Goal: Information Seeking & Learning: Learn about a topic

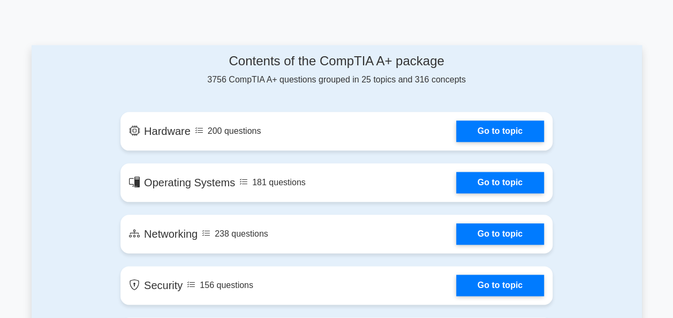
scroll to position [428, 0]
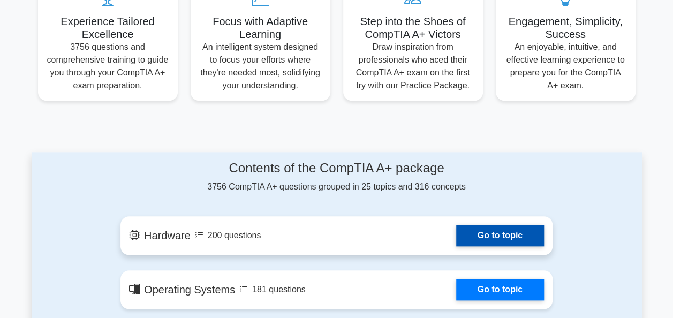
click at [456, 225] on link "Go to topic" at bounding box center [500, 235] width 88 height 21
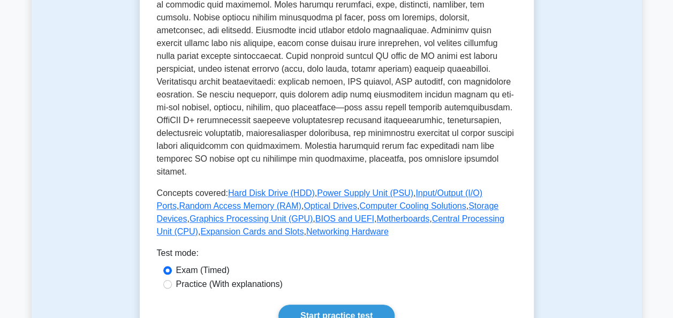
scroll to position [428, 0]
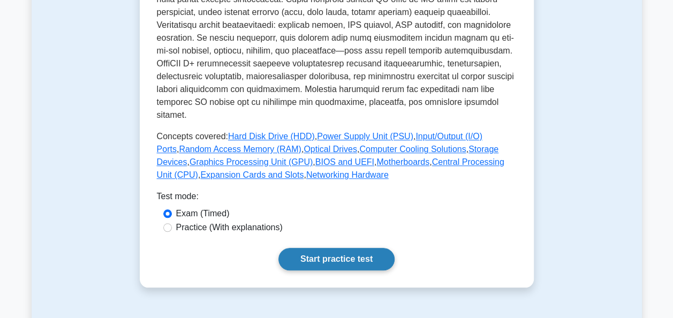
click at [279, 248] on link "Start practice test" at bounding box center [337, 259] width 116 height 22
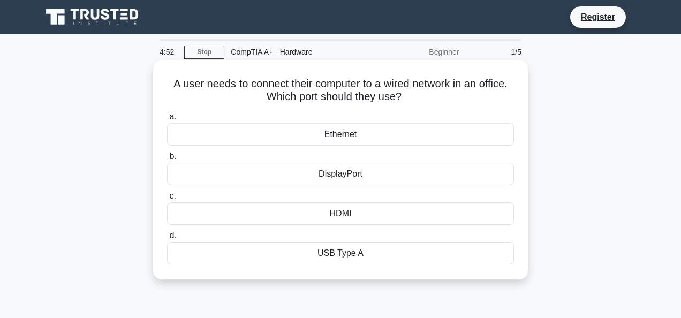
click at [357, 133] on div "Ethernet" at bounding box center [340, 134] width 347 height 22
click at [167, 121] on input "a. Ethernet" at bounding box center [167, 117] width 0 height 7
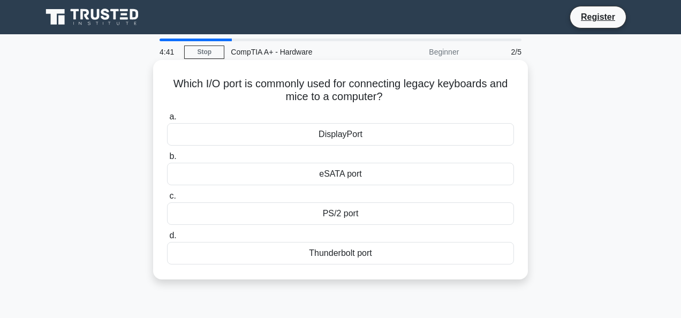
click at [344, 209] on div "PS/2 port" at bounding box center [340, 213] width 347 height 22
click at [167, 200] on input "c. PS/2 port" at bounding box center [167, 196] width 0 height 7
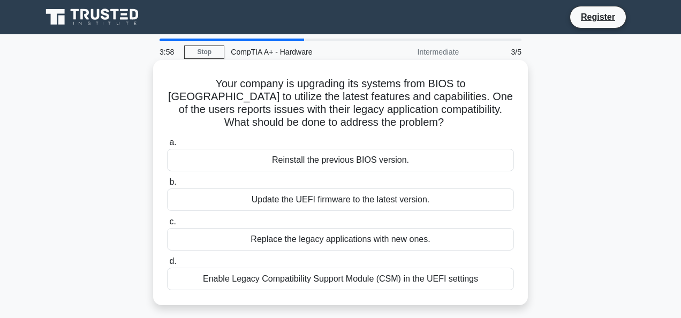
click at [320, 272] on div "Enable Legacy Compatibility Support Module (CSM) in the UEFI settings" at bounding box center [340, 279] width 347 height 22
click at [167, 265] on input "d. Enable Legacy Compatibility Support Module (CSM) in the UEFI settings" at bounding box center [167, 261] width 0 height 7
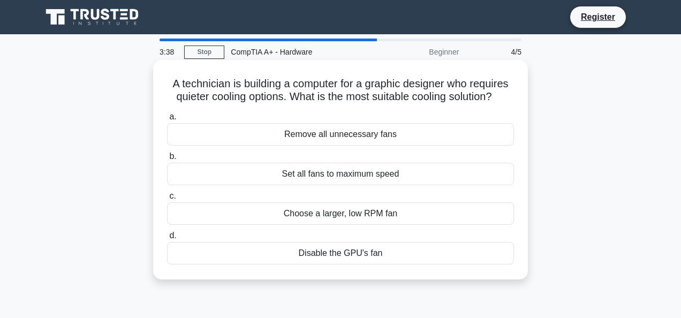
click at [227, 211] on div "Choose a larger, low RPM fan" at bounding box center [340, 213] width 347 height 22
click at [167, 200] on input "c. Choose a larger, low RPM fan" at bounding box center [167, 196] width 0 height 7
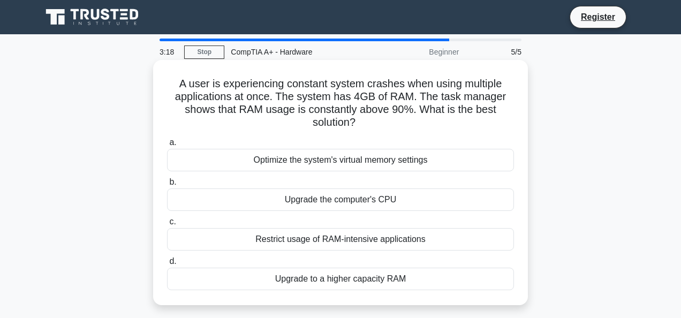
click at [327, 275] on div "Upgrade to a higher capacity RAM" at bounding box center [340, 279] width 347 height 22
click at [167, 265] on input "d. Upgrade to a higher capacity RAM" at bounding box center [167, 261] width 0 height 7
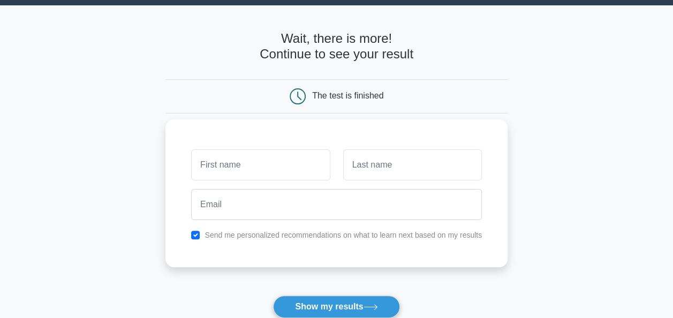
scroll to position [54, 0]
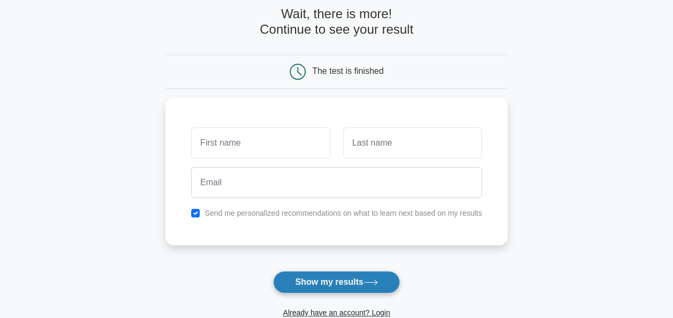
click at [323, 271] on button "Show my results" at bounding box center [336, 282] width 126 height 22
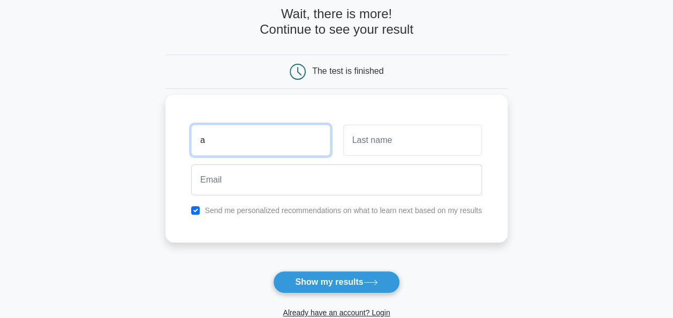
type input "a"
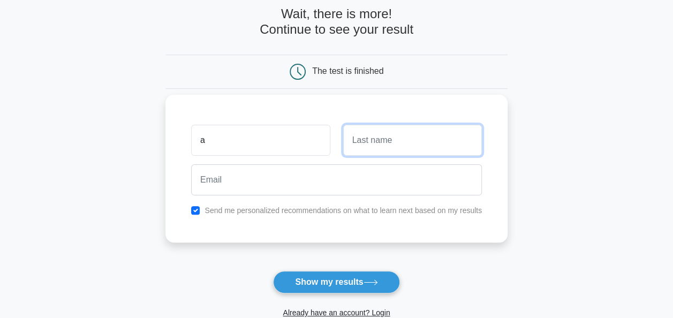
click at [381, 136] on input "text" at bounding box center [412, 140] width 139 height 31
type input "a"
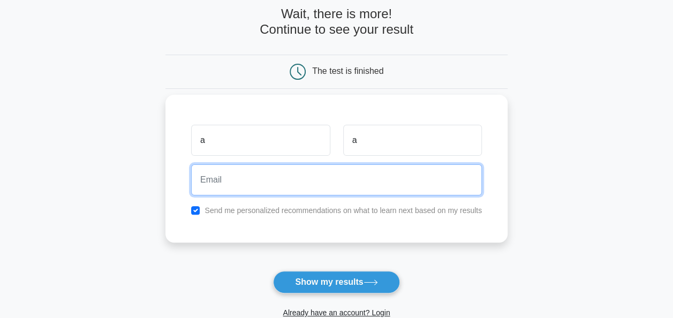
click at [327, 182] on input "email" at bounding box center [336, 179] width 291 height 31
type input "aaaa@aaa.com"
click at [273, 271] on button "Show my results" at bounding box center [336, 282] width 126 height 22
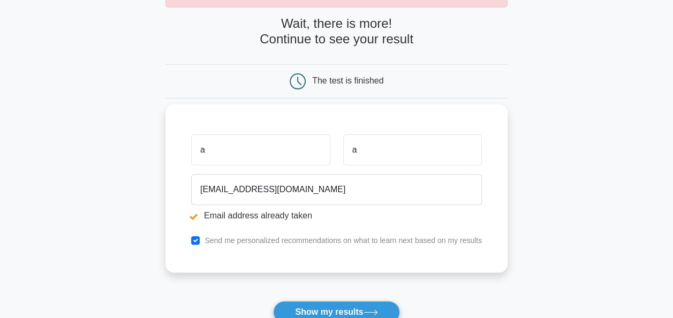
scroll to position [161, 0]
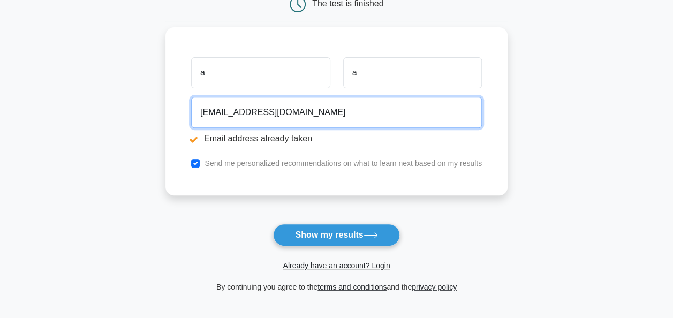
click at [230, 110] on input "aaaa@aaa.com" at bounding box center [336, 112] width 291 height 31
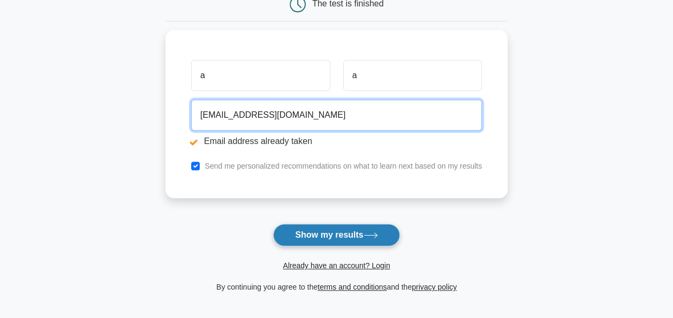
type input "aaaa@addaa.com"
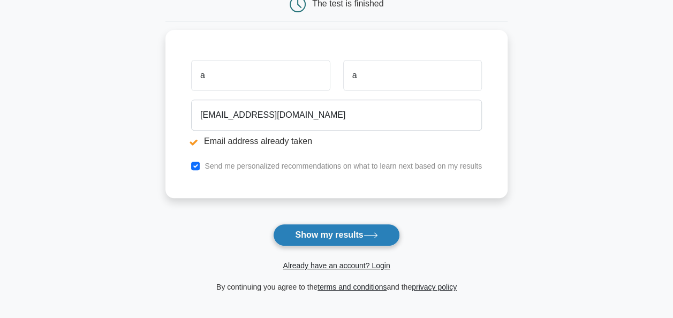
click at [330, 224] on button "Show my results" at bounding box center [336, 235] width 126 height 22
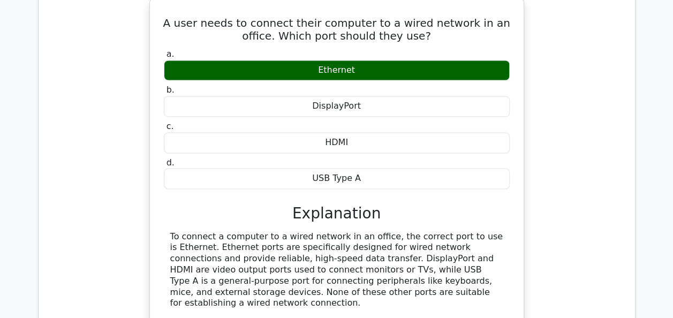
scroll to position [857, 0]
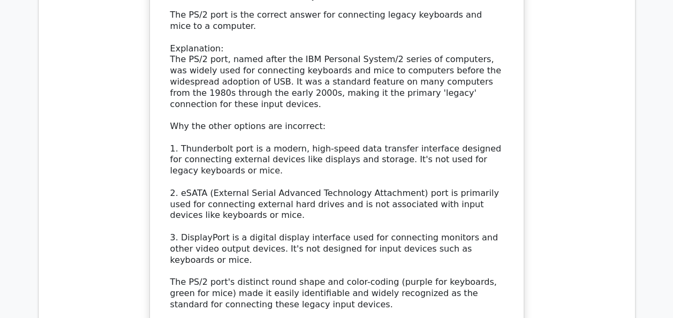
scroll to position [1500, 0]
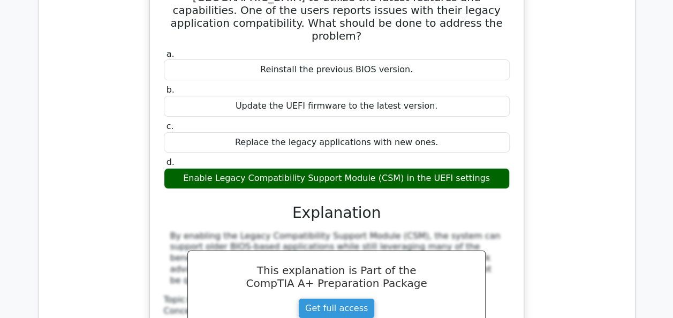
scroll to position [1928, 0]
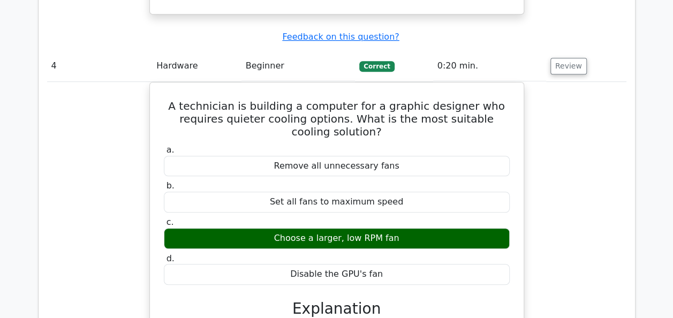
scroll to position [2357, 0]
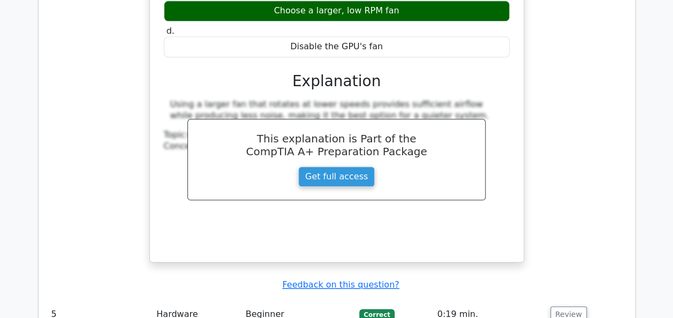
scroll to position [2464, 0]
